Goal: Task Accomplishment & Management: Manage account settings

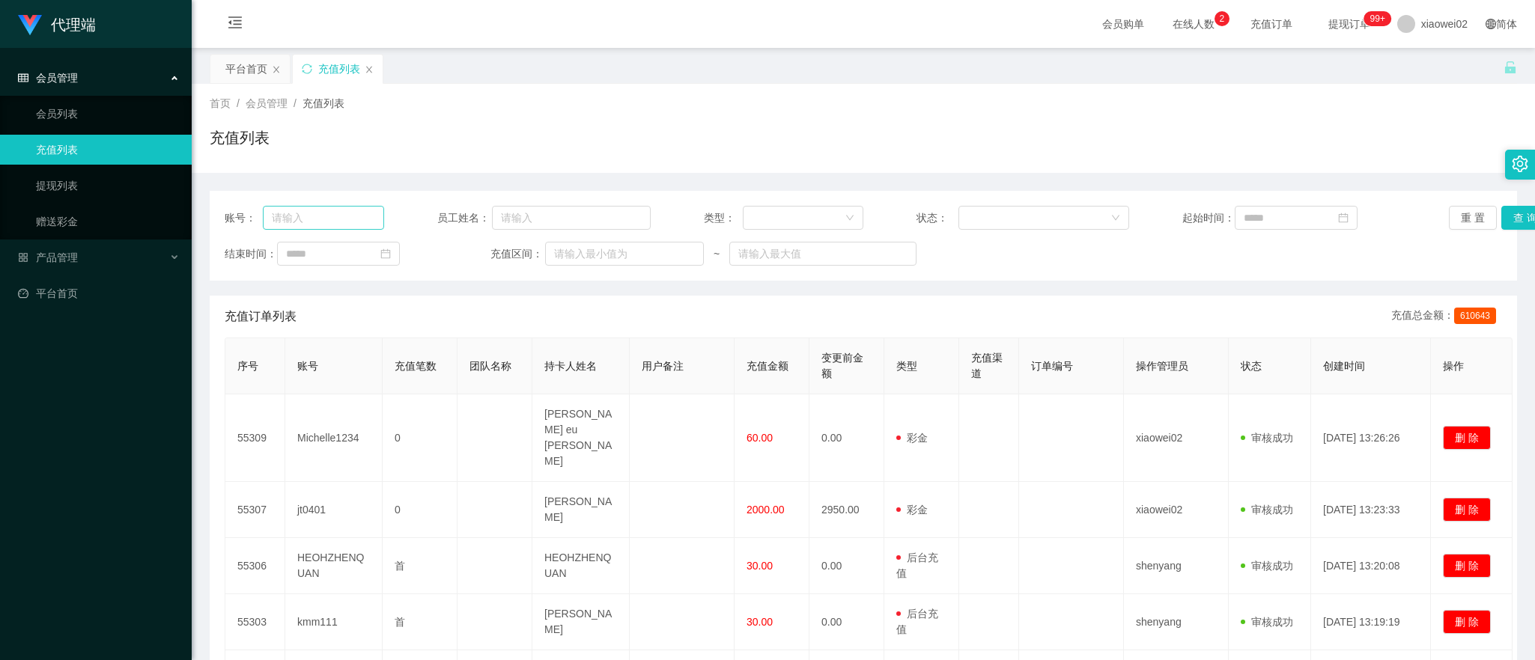
scroll to position [34, 0]
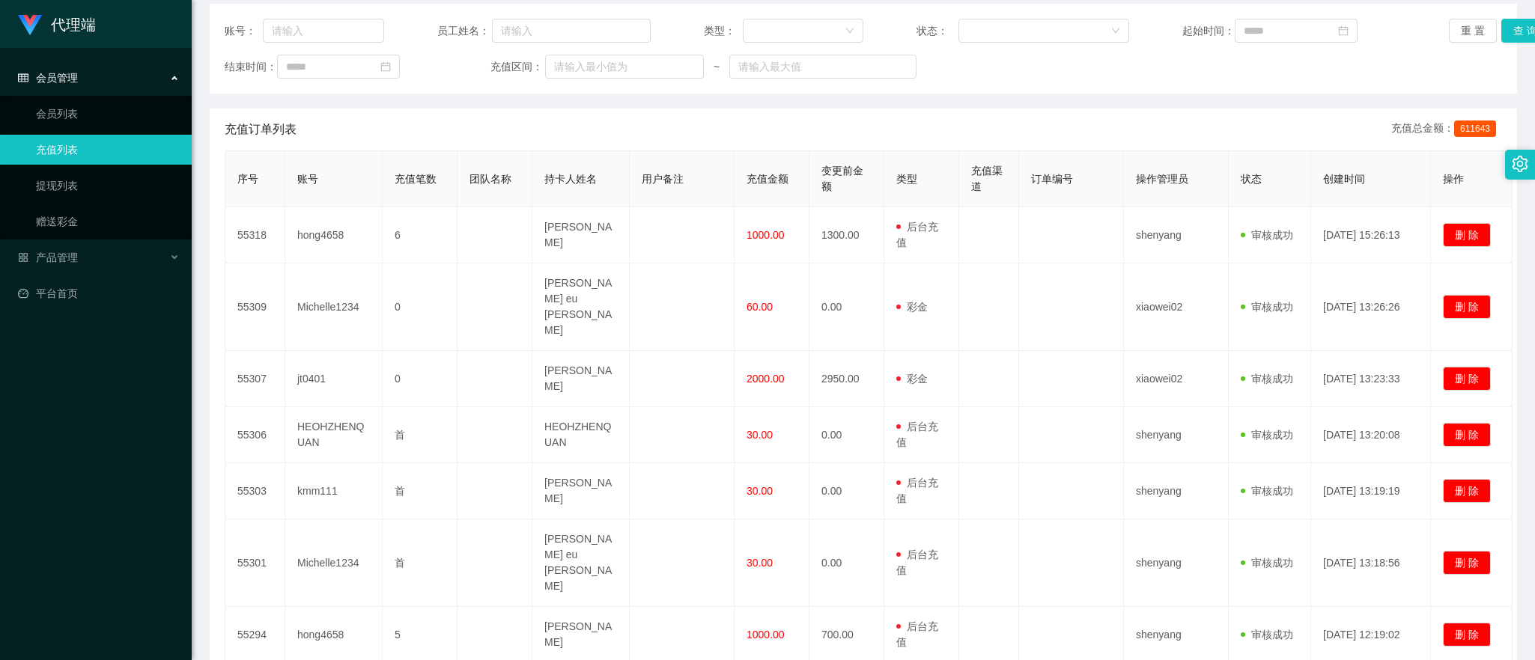
scroll to position [94, 0]
